Goal: Information Seeking & Learning: Learn about a topic

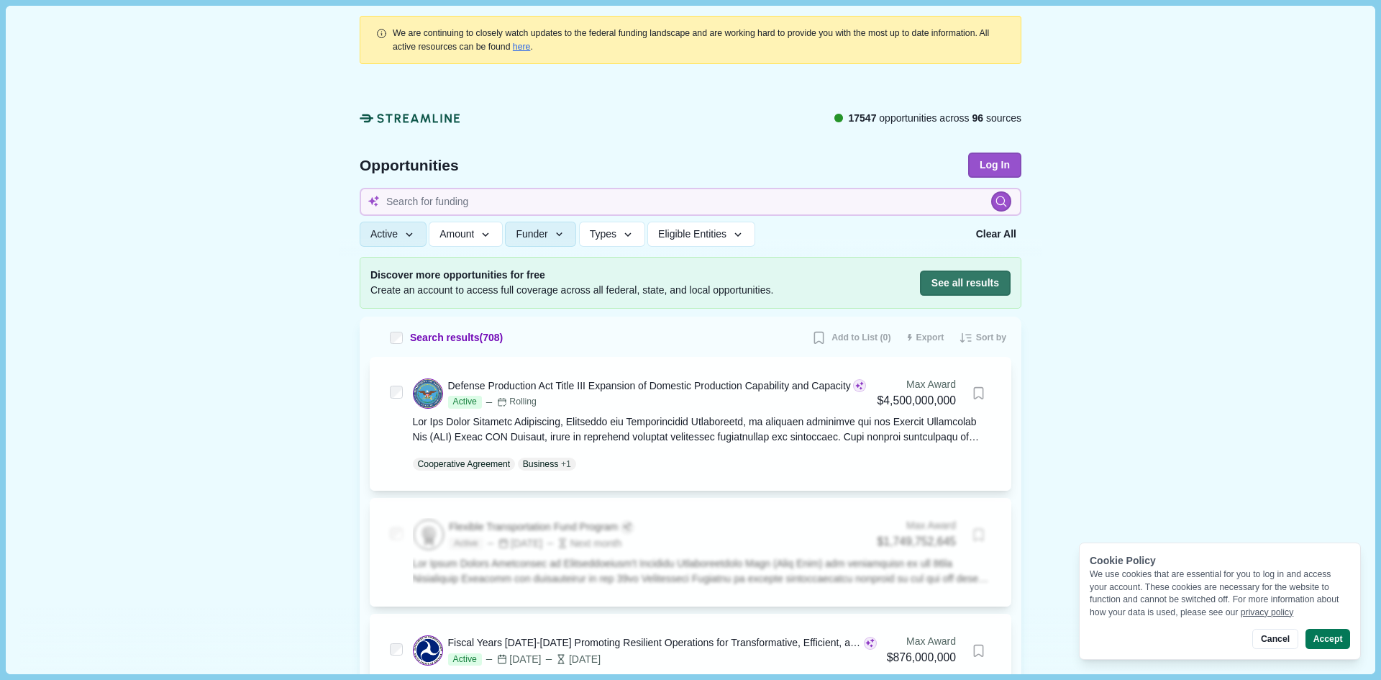
click at [429, 119] on icon at bounding box center [410, 118] width 101 height 15
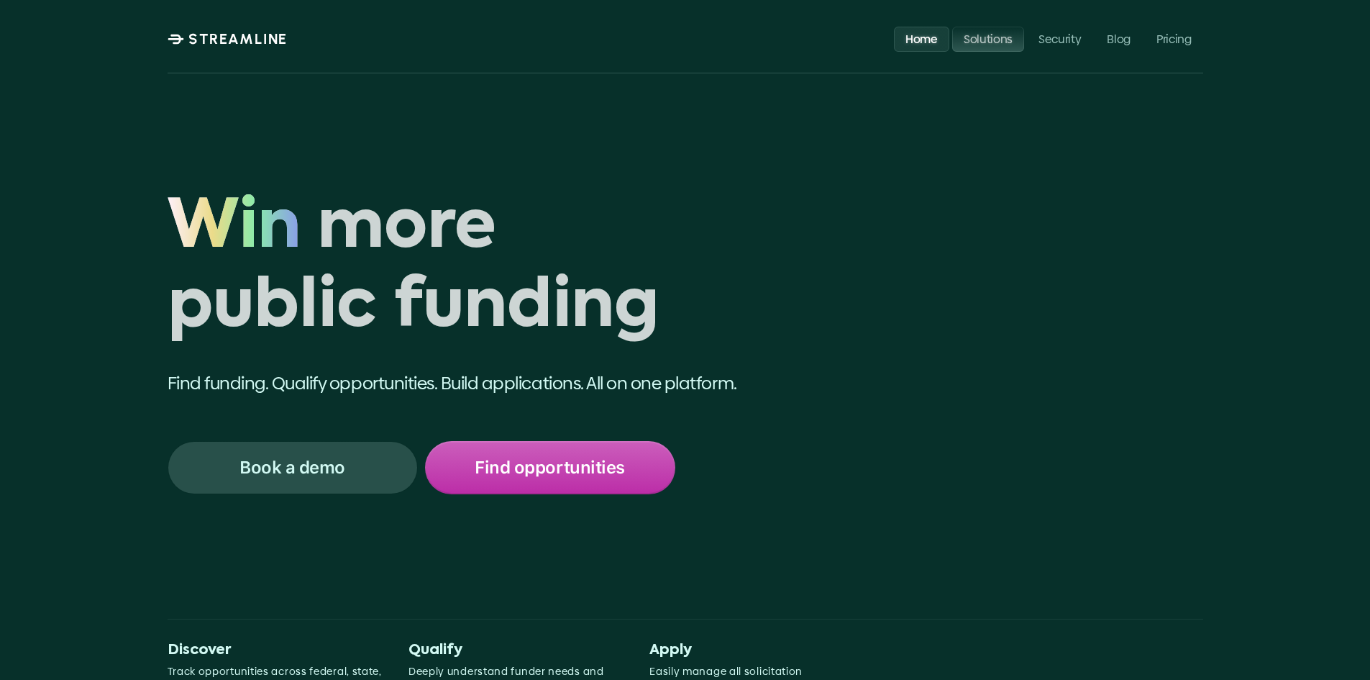
click at [985, 40] on p "Solutions" at bounding box center [987, 39] width 49 height 14
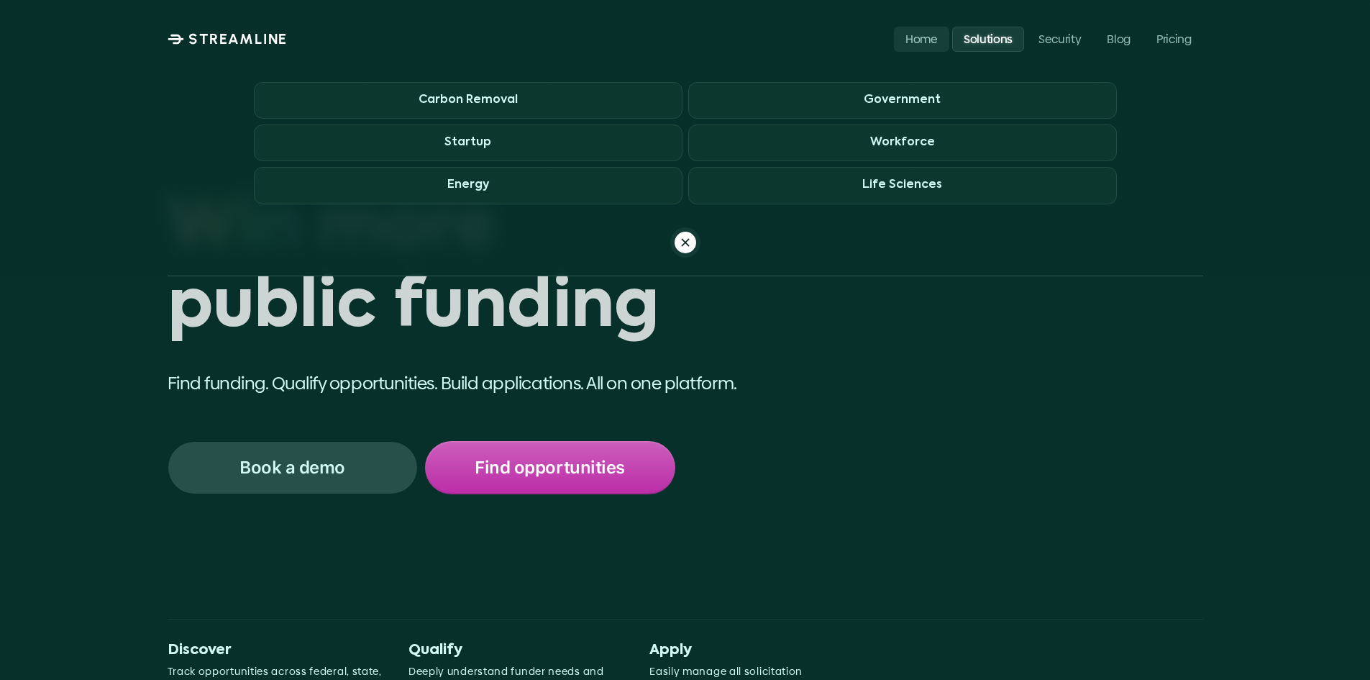
click at [367, 375] on p "Find funding. Qualify opportunities. Build applications. All on one platform." at bounding box center [497, 383] width 658 height 24
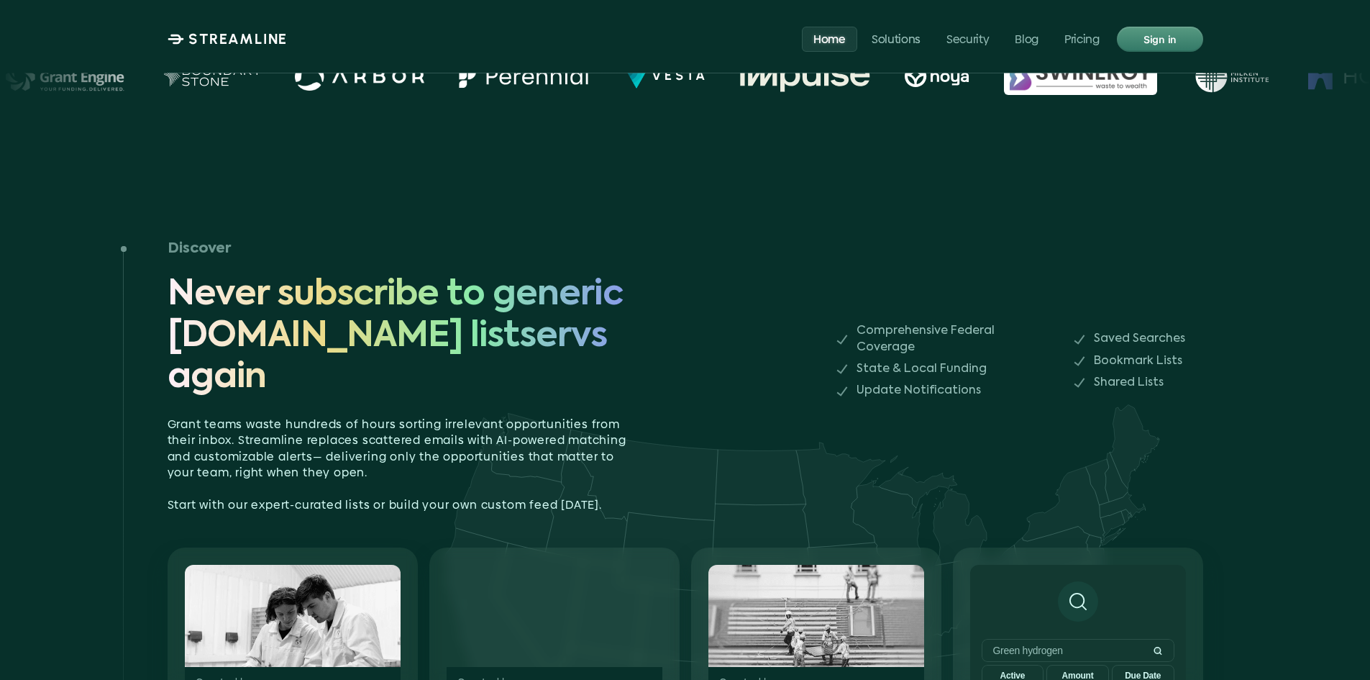
scroll to position [1007, 0]
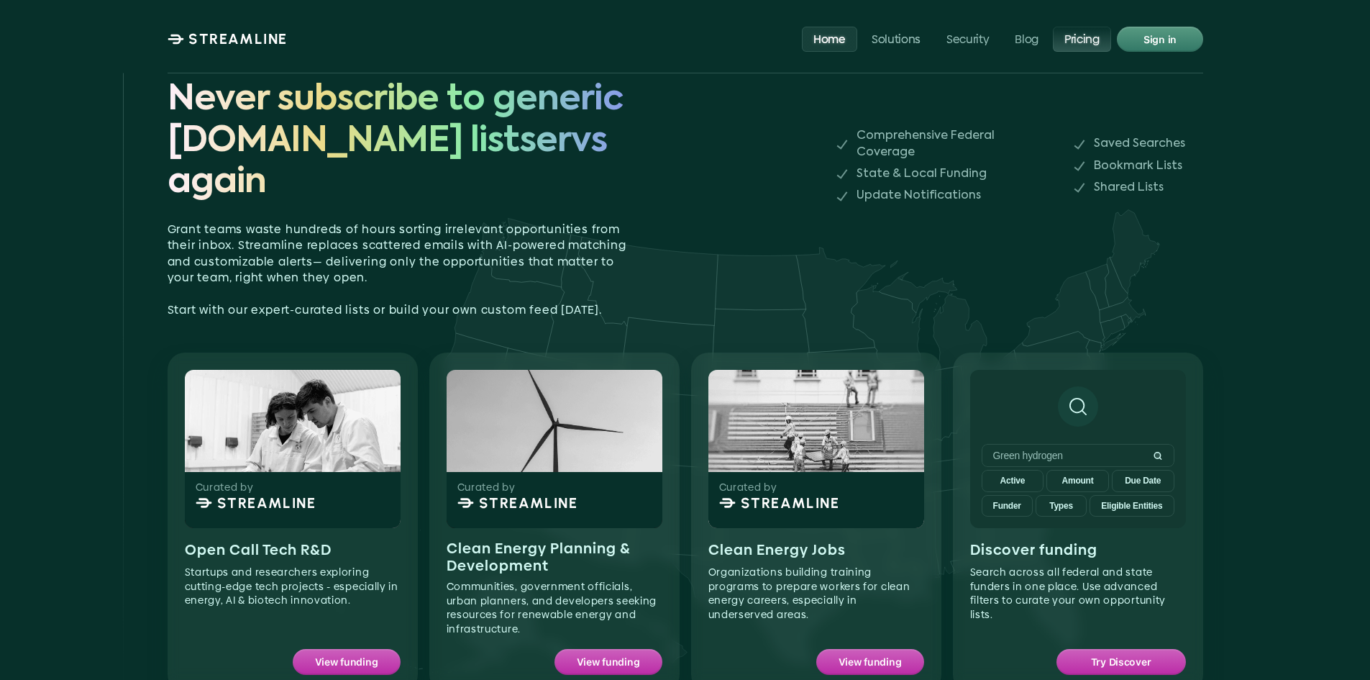
click at [1070, 43] on p "Pricing" at bounding box center [1082, 39] width 35 height 14
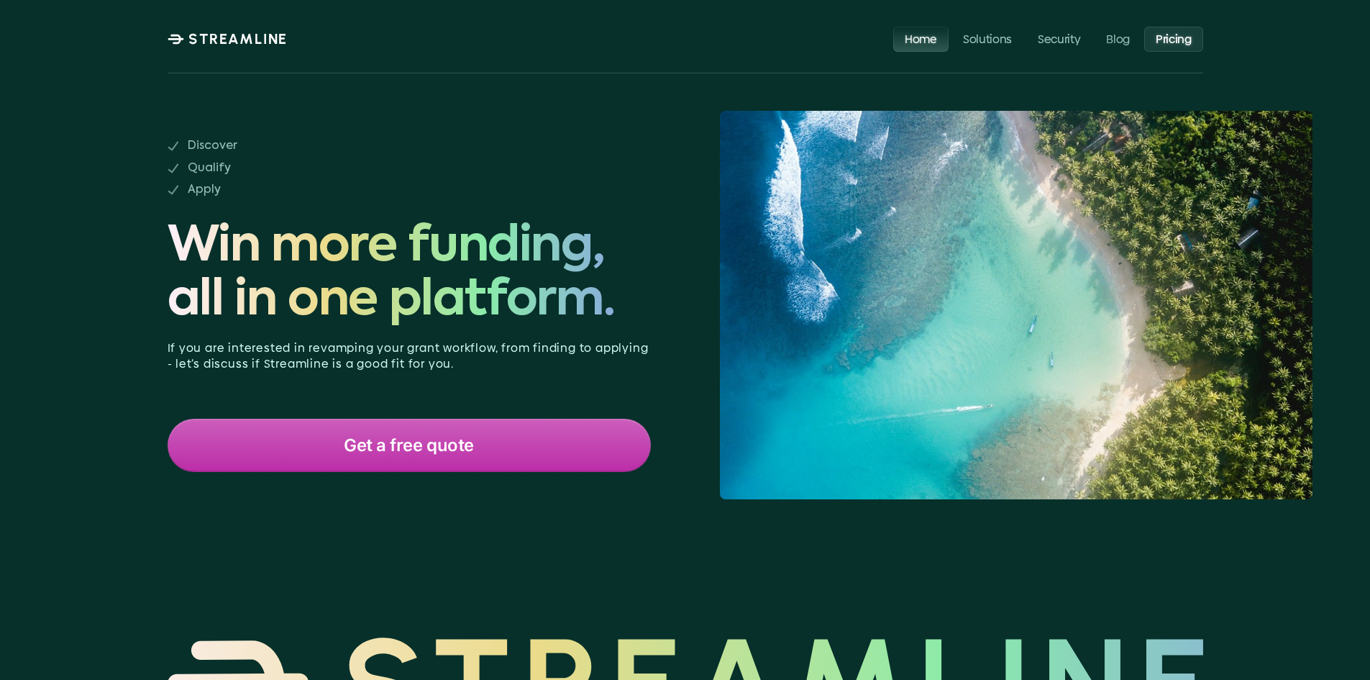
click at [924, 40] on p "Home" at bounding box center [921, 39] width 32 height 14
